Goal: Task Accomplishment & Management: Use online tool/utility

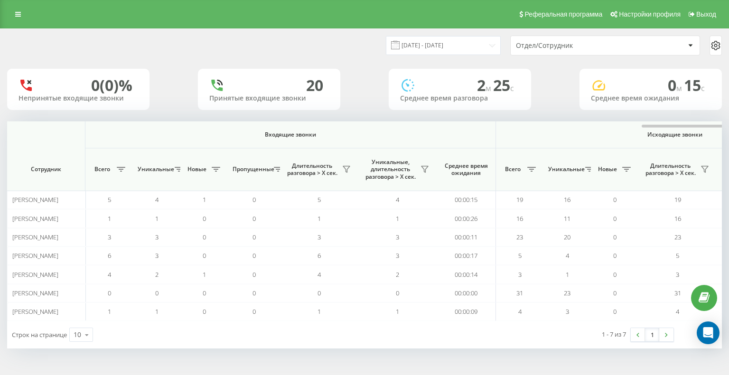
scroll to position [0, 412]
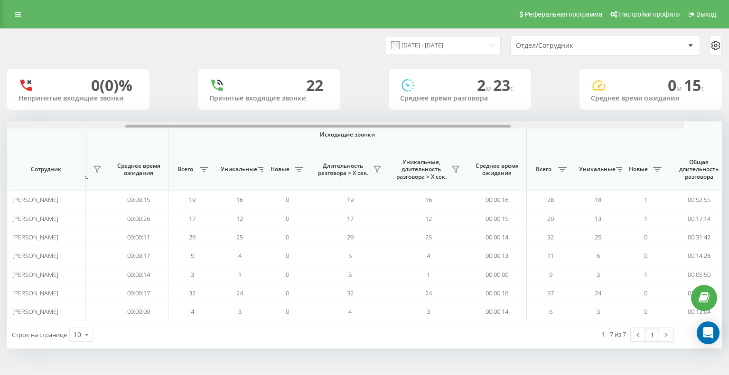
drag, startPoint x: 187, startPoint y: 127, endPoint x: 365, endPoint y: 130, distance: 178.0
click at [365, 130] on div "Входящие звонки Исходящие звонки Все звонки Сотрудник Всего Уникальные Новые Пр…" at bounding box center [364, 221] width 715 height 200
click at [457, 170] on icon at bounding box center [454, 170] width 8 height 8
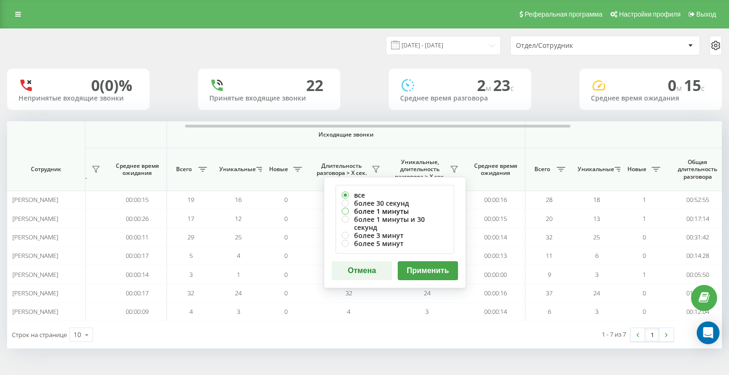
click at [350, 209] on label "более 1 минуты" at bounding box center [395, 211] width 106 height 8
radio input "true"
click at [441, 263] on button "Применить" at bounding box center [428, 270] width 60 height 19
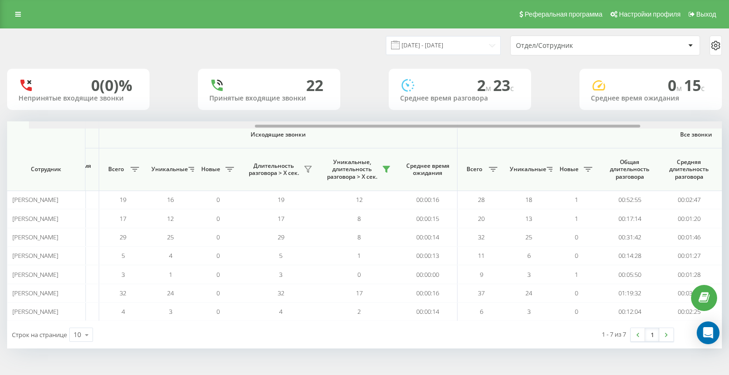
scroll to position [0, 419]
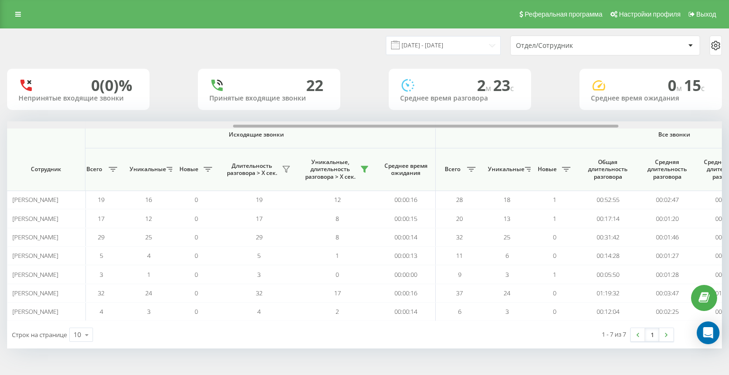
drag, startPoint x: 190, startPoint y: 125, endPoint x: 417, endPoint y: 124, distance: 226.4
click at [417, 124] on div at bounding box center [364, 124] width 715 height 7
